Goal: Task Accomplishment & Management: Manage account settings

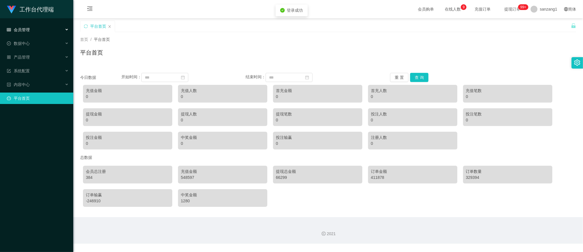
click at [32, 29] on div "会员管理" at bounding box center [36, 29] width 73 height 11
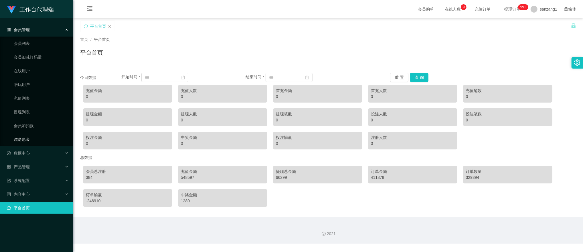
click at [21, 137] on link "赠送彩金" at bounding box center [41, 139] width 55 height 11
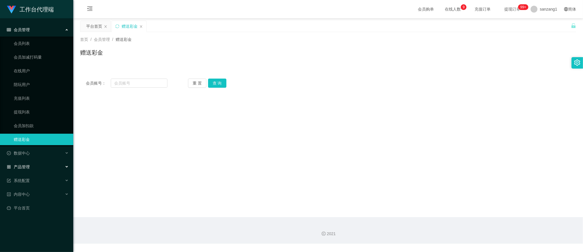
click at [21, 165] on span "产品管理" at bounding box center [18, 167] width 23 height 5
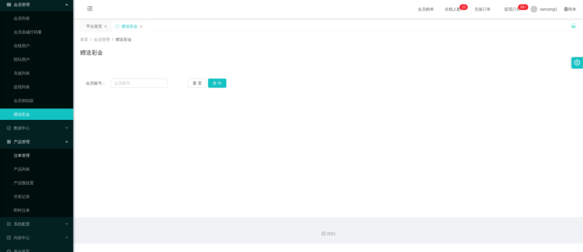
scroll to position [32, 0]
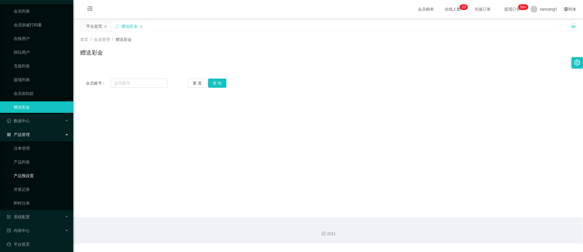
click at [30, 178] on link "产品预设置" at bounding box center [41, 175] width 55 height 11
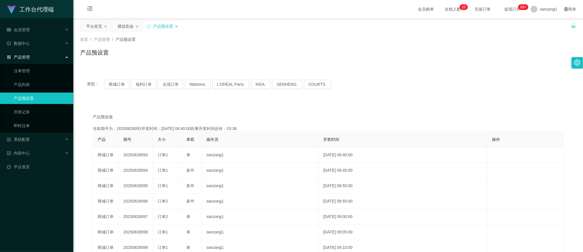
click at [29, 58] on div "产品管理" at bounding box center [36, 57] width 73 height 11
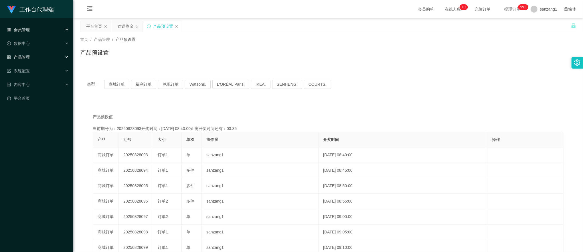
click at [29, 33] on div "会员管理" at bounding box center [36, 29] width 73 height 11
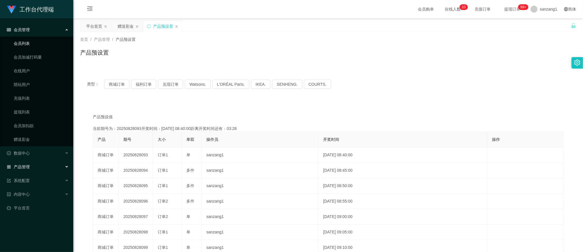
click at [28, 45] on link "会员列表" at bounding box center [41, 43] width 55 height 11
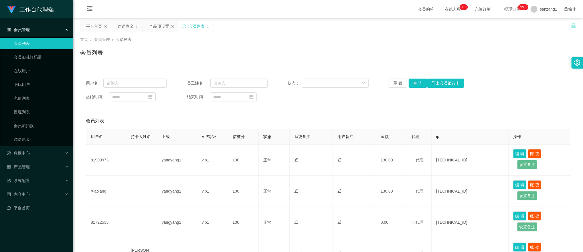
click at [35, 30] on div "会员管理" at bounding box center [36, 29] width 73 height 11
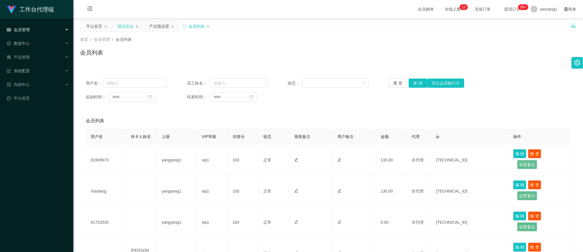
click at [122, 28] on div "赠送彩金" at bounding box center [126, 26] width 16 height 11
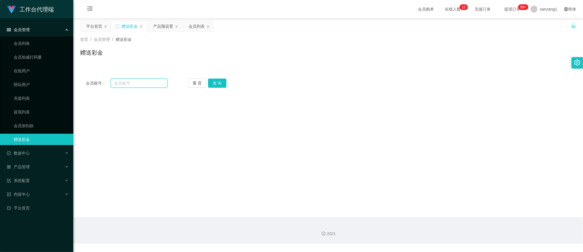
click at [125, 87] on input "text" at bounding box center [139, 83] width 57 height 9
paste input "86984158"
type input "86984158"
click at [214, 86] on button "查 询" at bounding box center [217, 83] width 18 height 9
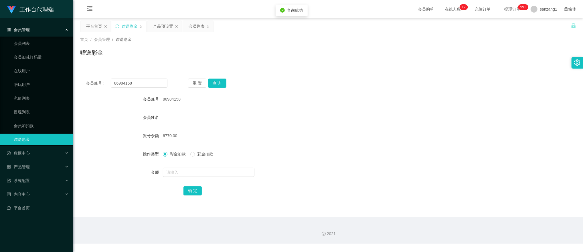
click at [181, 166] on form "会员账号 86984158 会员姓名 账号余额 6770.00 操作类型 彩金加款 彩金扣款 金额 确 定" at bounding box center [328, 145] width 496 height 103
click at [179, 171] on input "text" at bounding box center [209, 172] width 92 height 9
type input "260"
click at [194, 195] on button "确 定" at bounding box center [192, 191] width 18 height 9
